Goal: Task Accomplishment & Management: Manage account settings

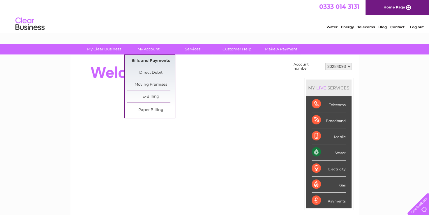
click at [146, 60] on link "Bills and Payments" at bounding box center [151, 61] width 48 height 12
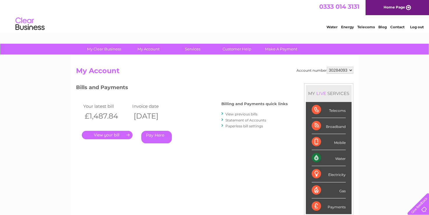
click at [102, 134] on link "." at bounding box center [107, 135] width 51 height 8
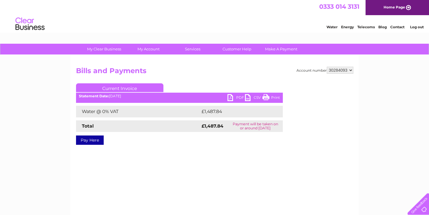
click at [230, 96] on link "PDF" at bounding box center [236, 98] width 17 height 8
click at [414, 26] on link "Log out" at bounding box center [417, 27] width 14 height 4
